Goal: Information Seeking & Learning: Learn about a topic

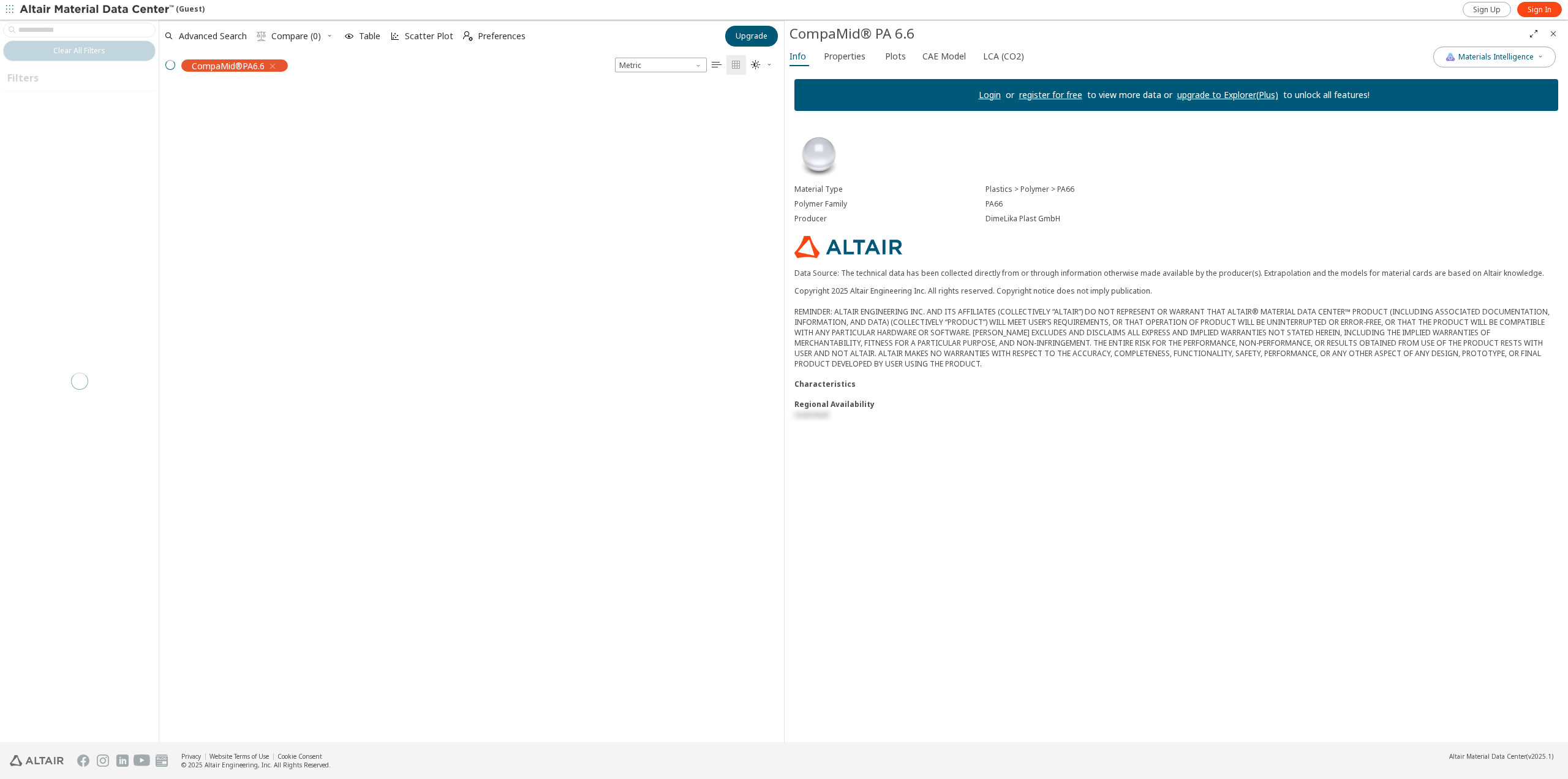
scroll to position [655, 615]
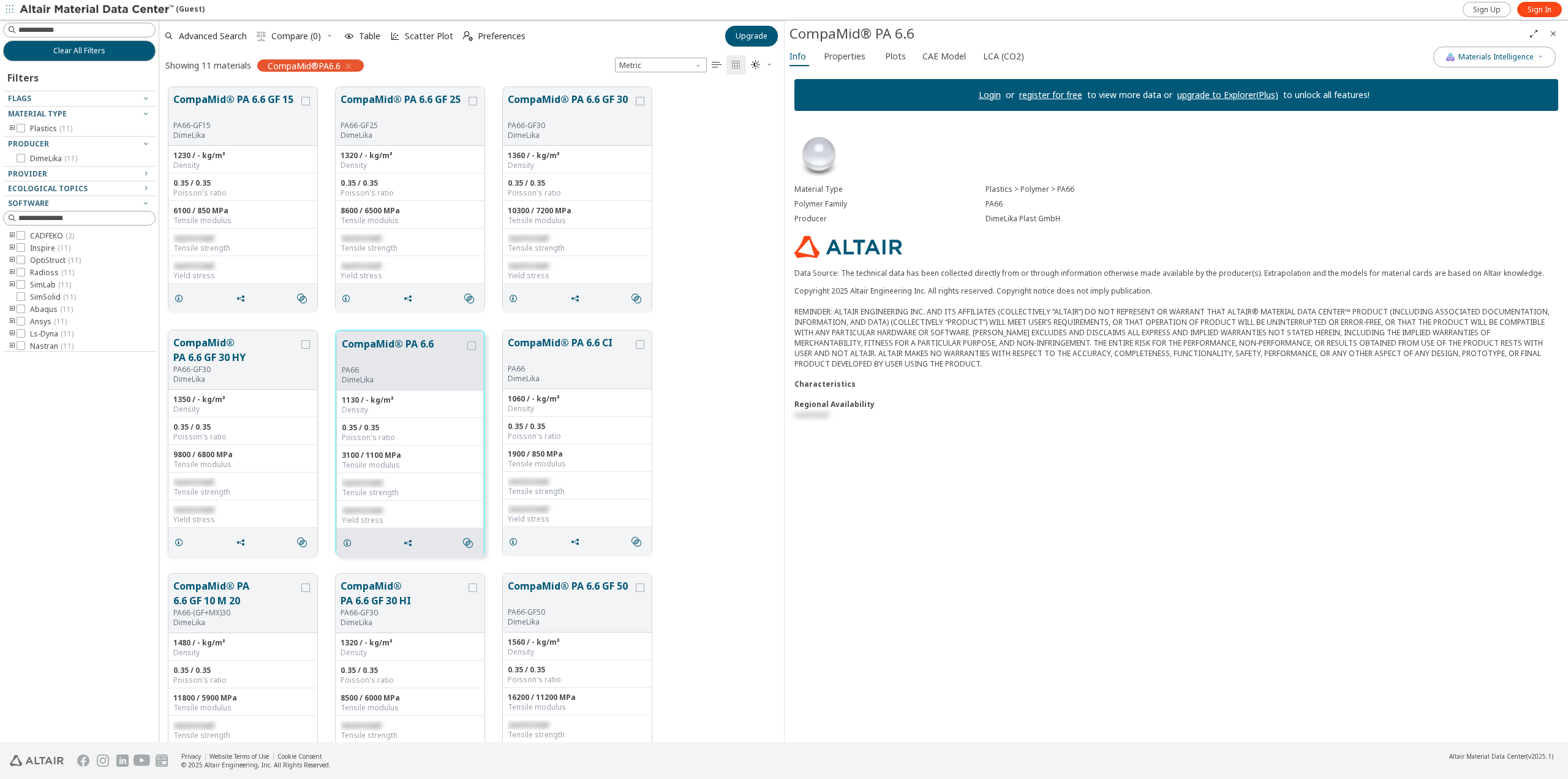
click at [278, 356] on button "CompaMid® PA 6.6 GF 30 HY" at bounding box center [236, 350] width 125 height 30
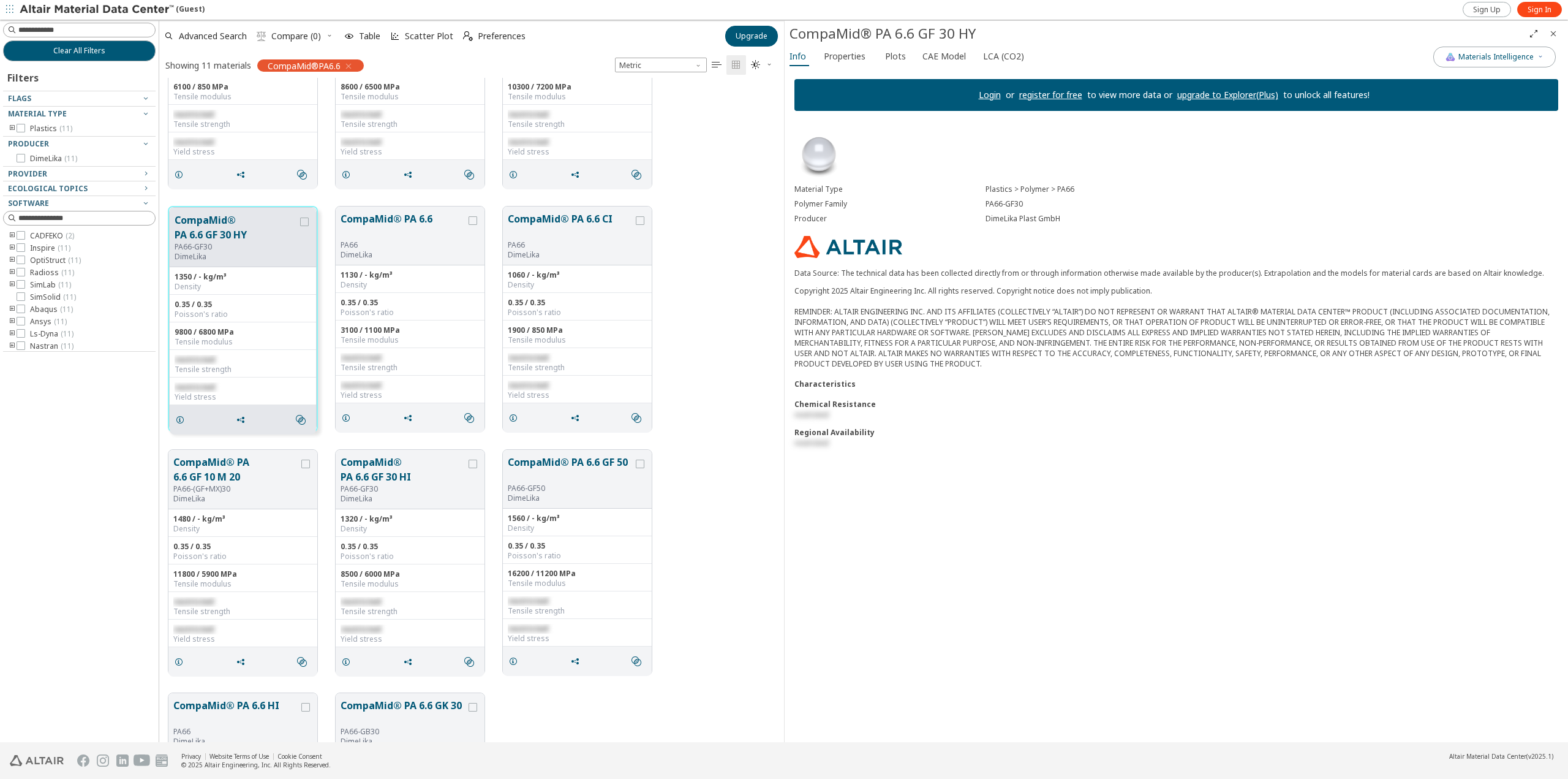
scroll to position [307, 0]
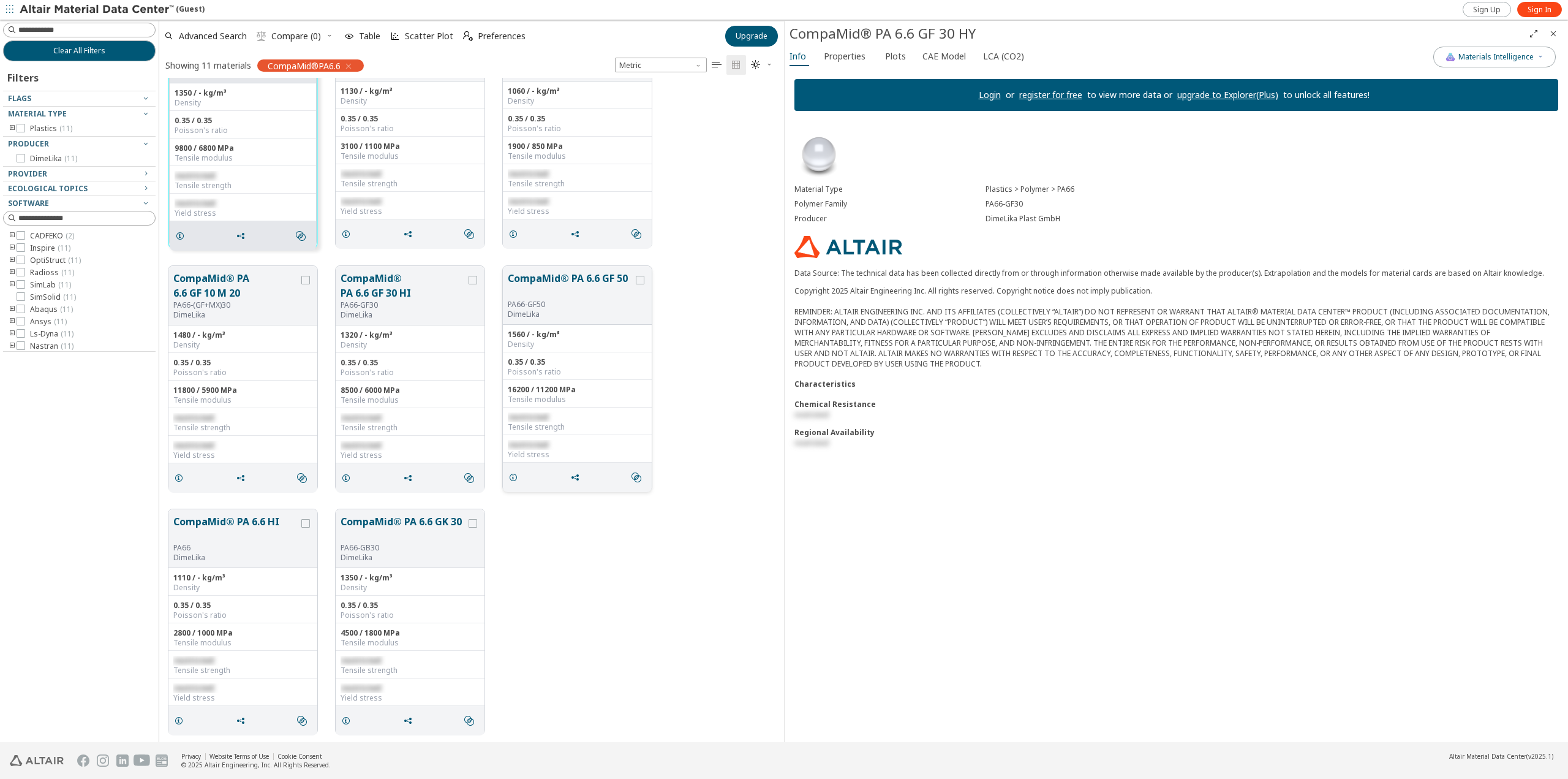
click at [587, 295] on button "CompaMid® PA 6.6 GF 50" at bounding box center [570, 286] width 125 height 29
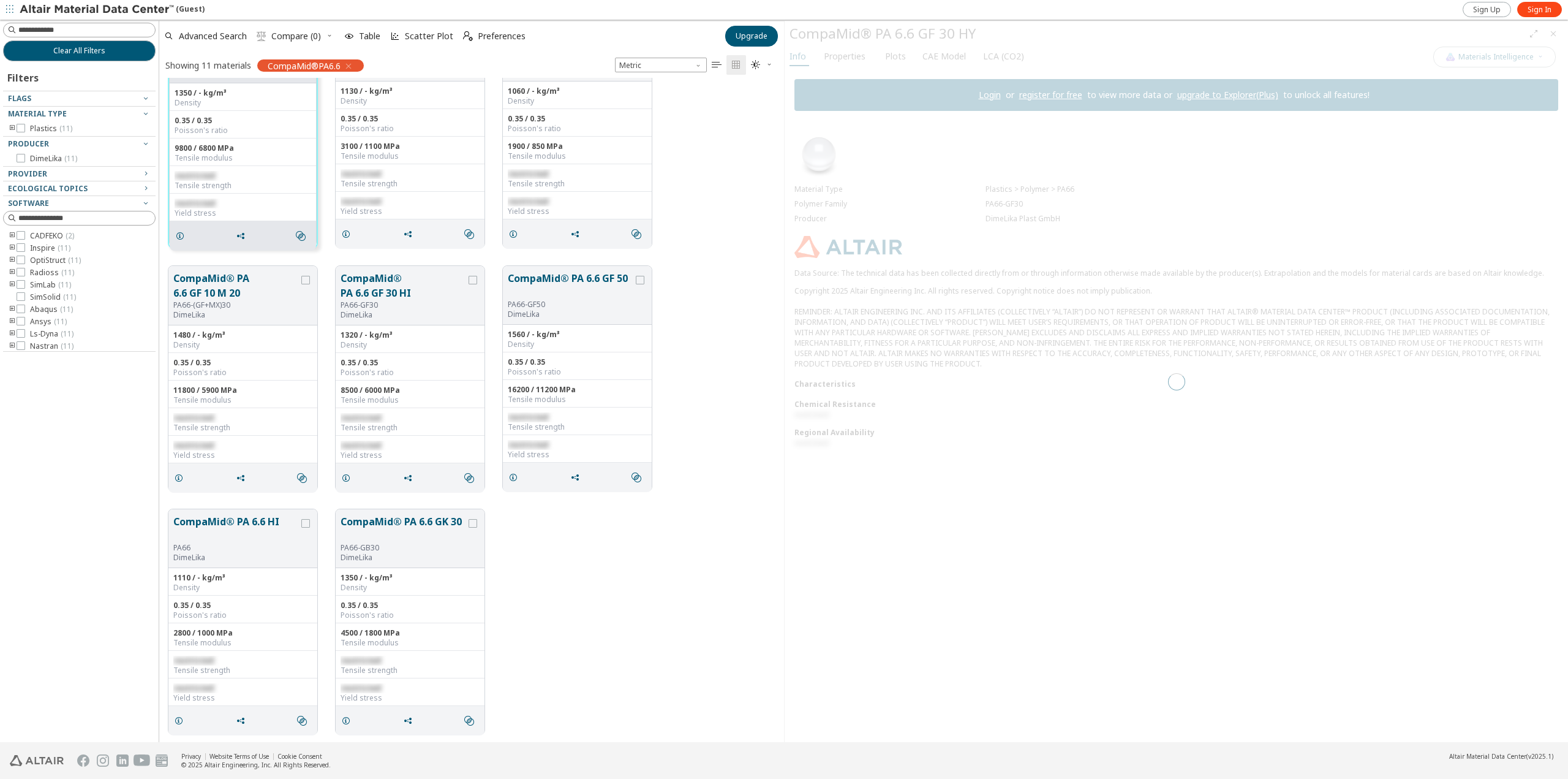
scroll to position [306, 0]
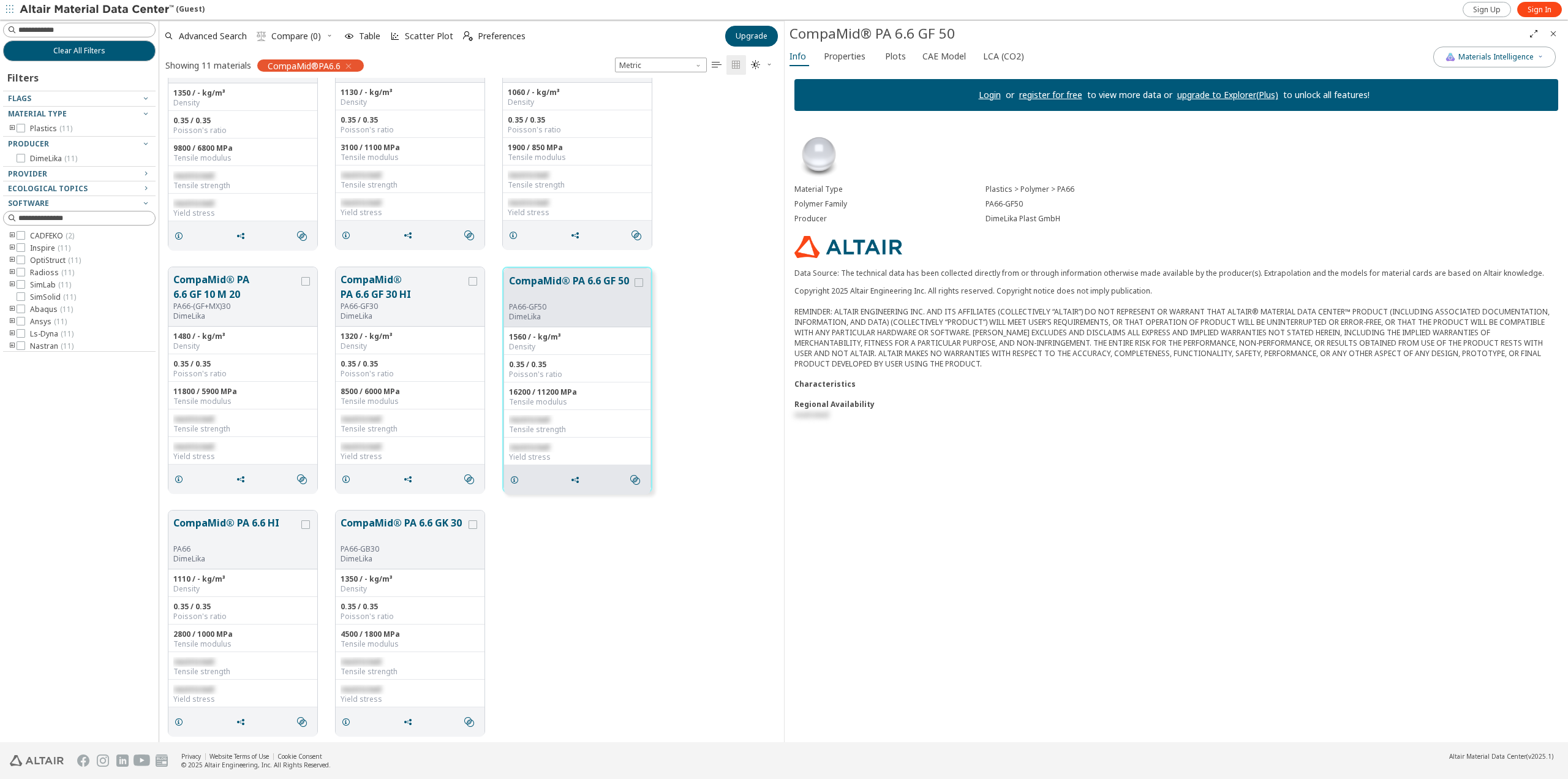
click at [45, 7] on img at bounding box center [98, 10] width 156 height 13
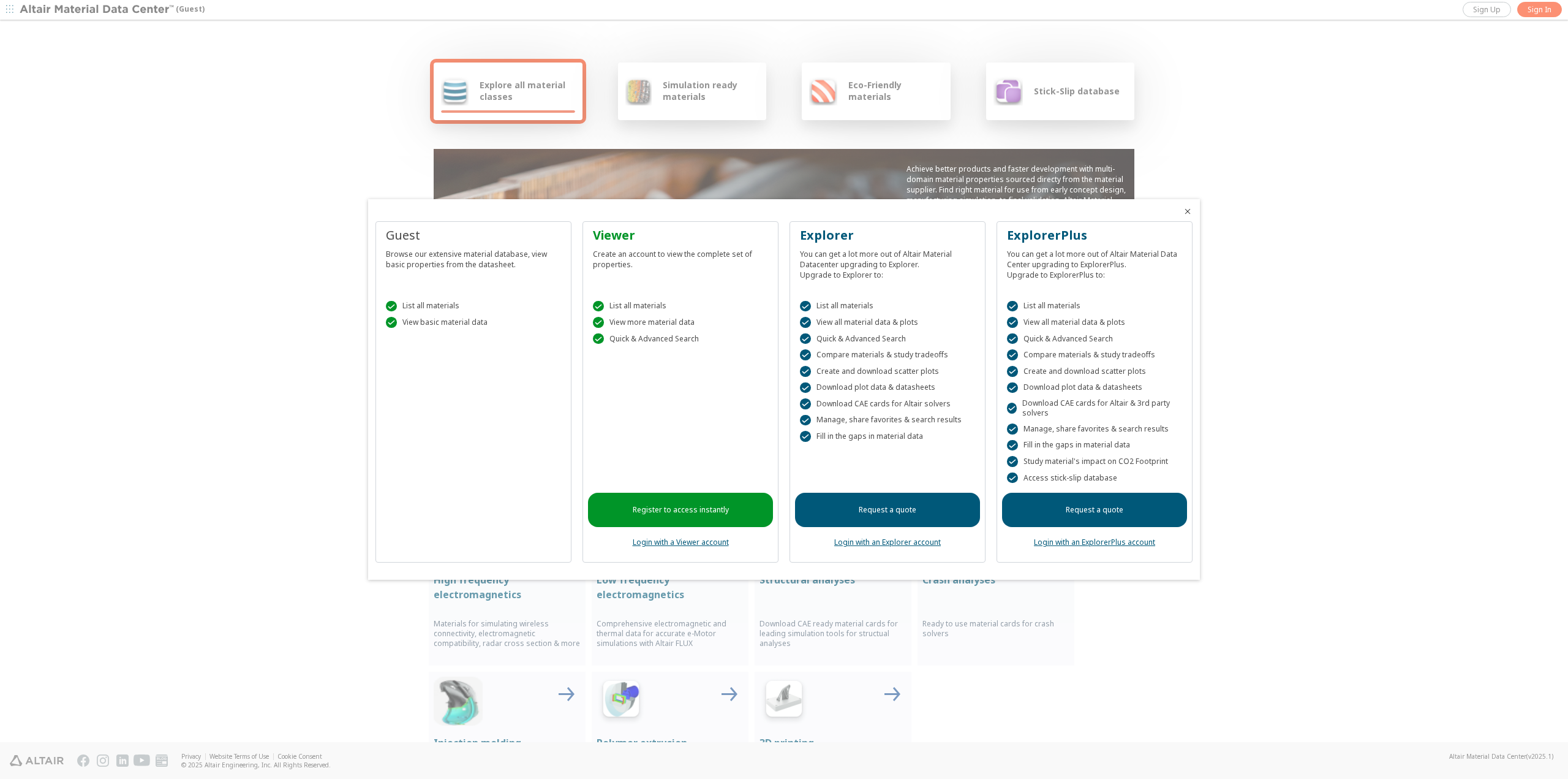
click at [219, 132] on div at bounding box center [784, 389] width 1568 height 779
